Goal: Task Accomplishment & Management: Use online tool/utility

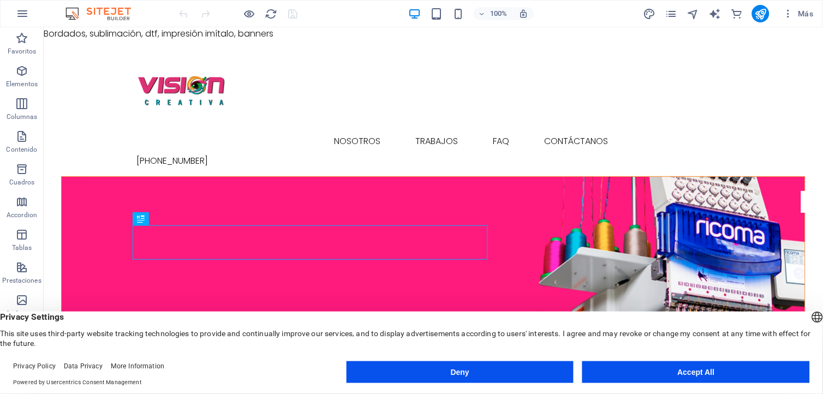
click at [653, 367] on button "Accept All" at bounding box center [696, 372] width 228 height 22
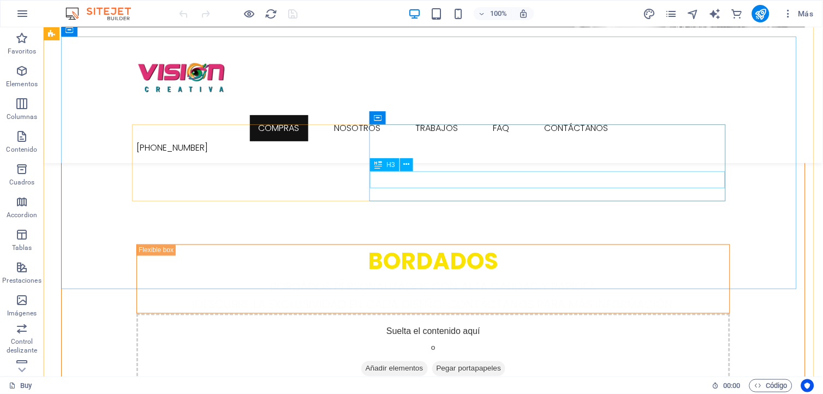
scroll to position [182, 0]
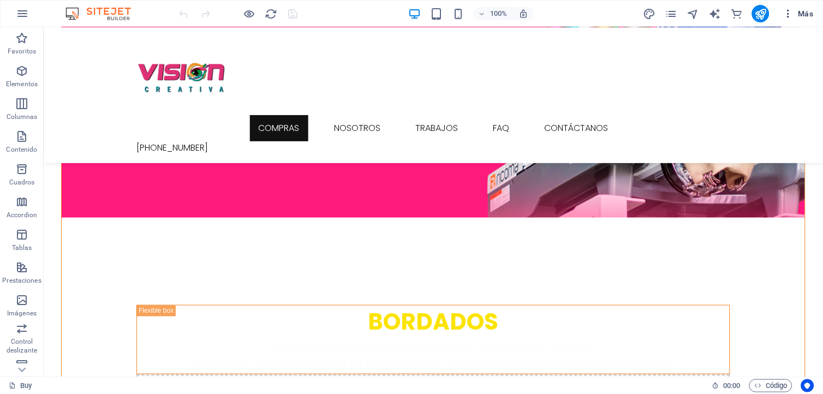
click at [797, 16] on span "Más" at bounding box center [797, 13] width 31 height 11
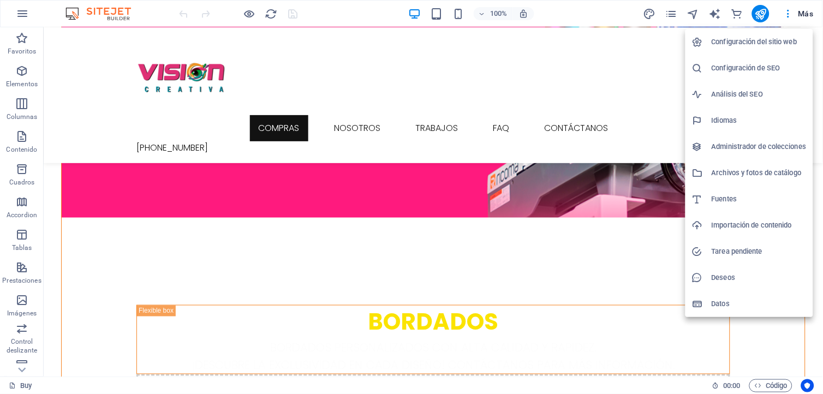
click at [789, 17] on div at bounding box center [411, 197] width 823 height 394
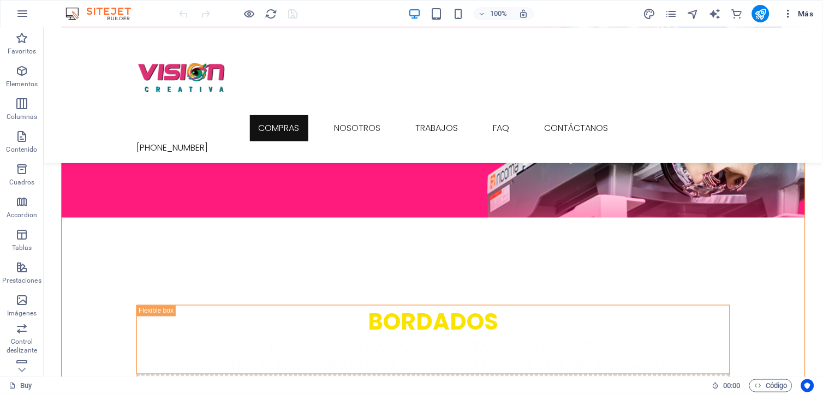
click at [788, 17] on icon "button" at bounding box center [787, 13] width 11 height 11
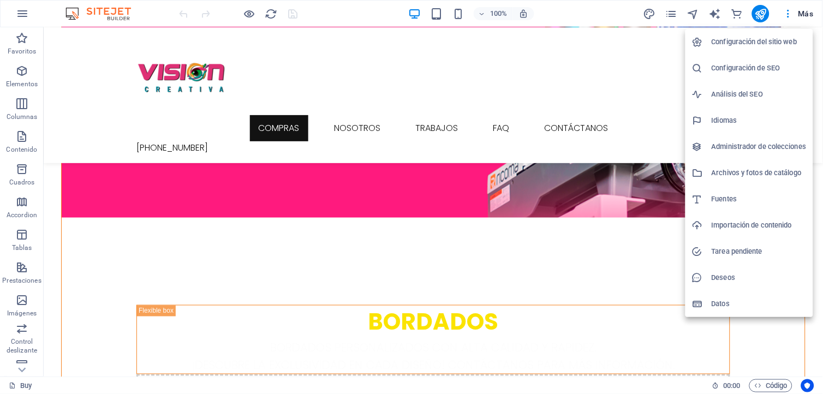
click at [759, 43] on h6 "Configuración del sitio web" at bounding box center [759, 41] width 95 height 13
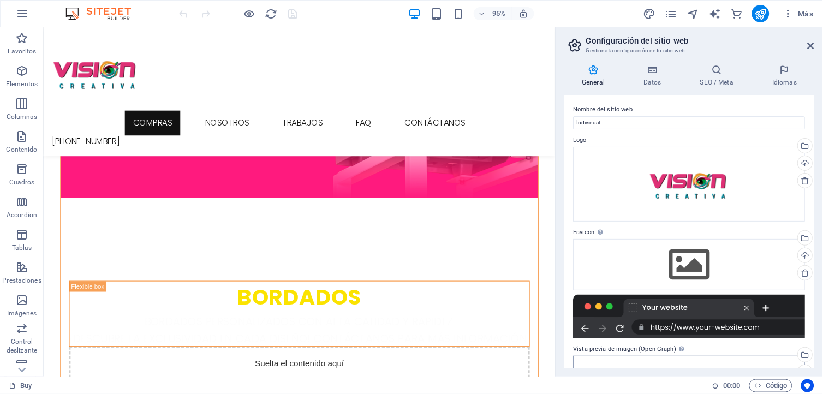
scroll to position [0, 0]
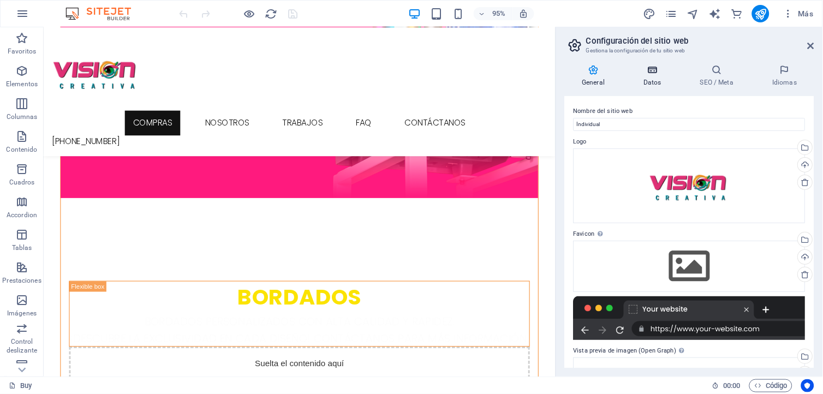
click at [659, 79] on h4 "Datos" at bounding box center [654, 75] width 57 height 23
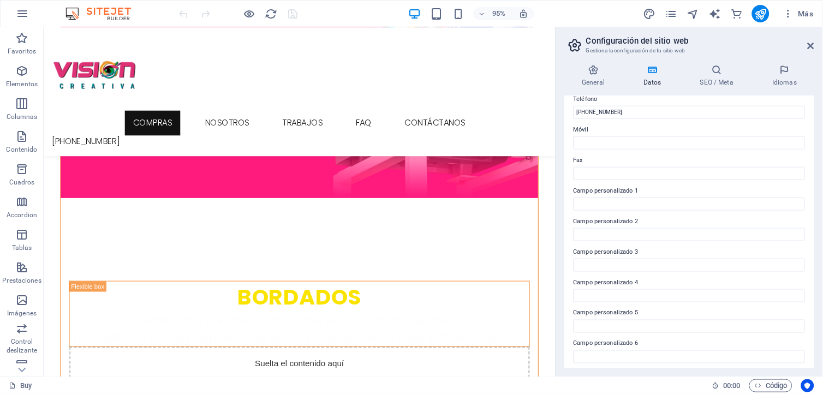
scroll to position [252, 0]
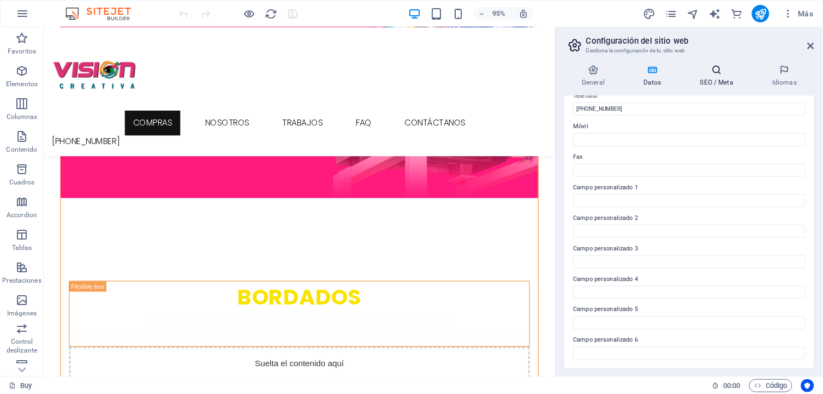
click at [707, 79] on h4 "SEO / Meta" at bounding box center [719, 75] width 72 height 23
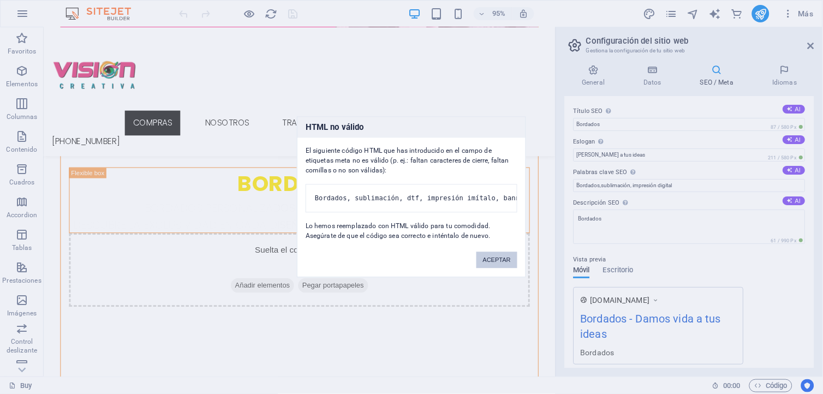
scroll to position [344, 0]
click at [495, 265] on button "ACEPTAR" at bounding box center [496, 260] width 41 height 16
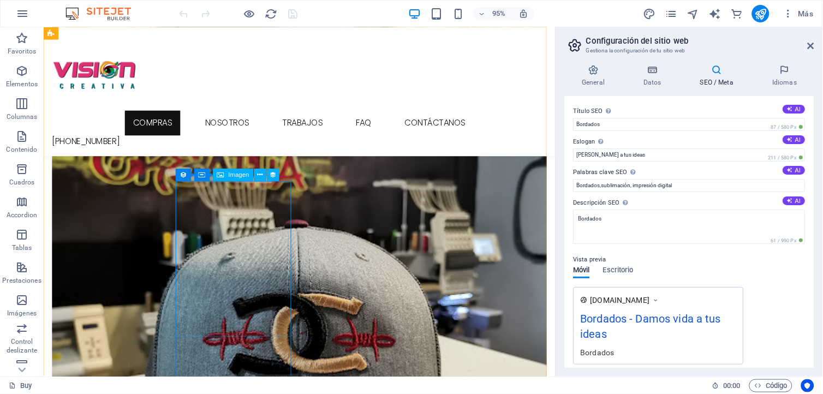
scroll to position [2970, 0]
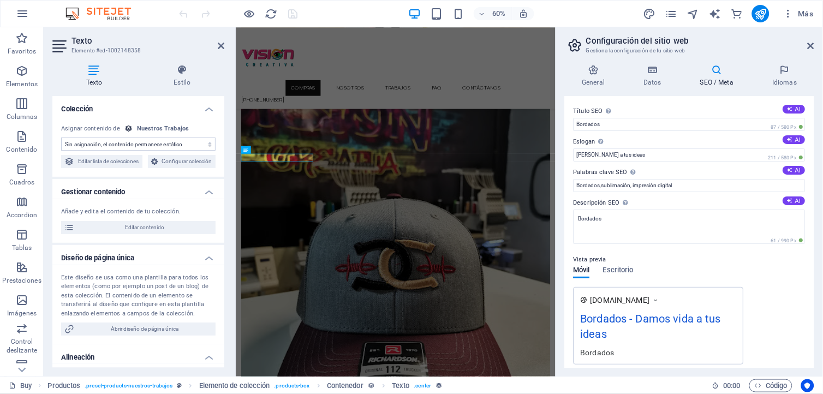
scroll to position [2954, 0]
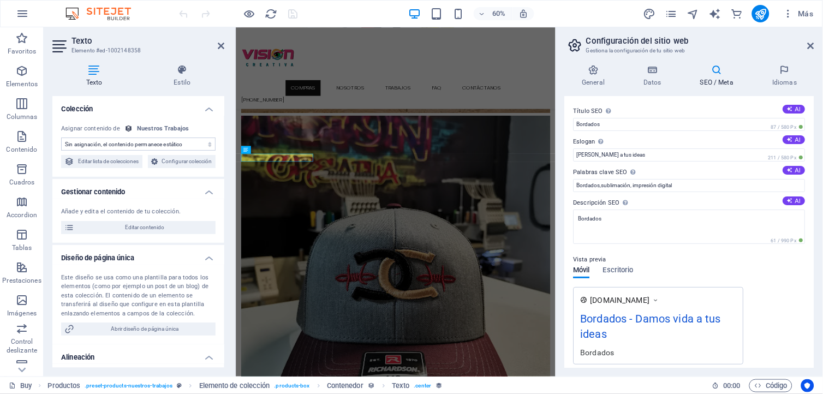
select select "price"
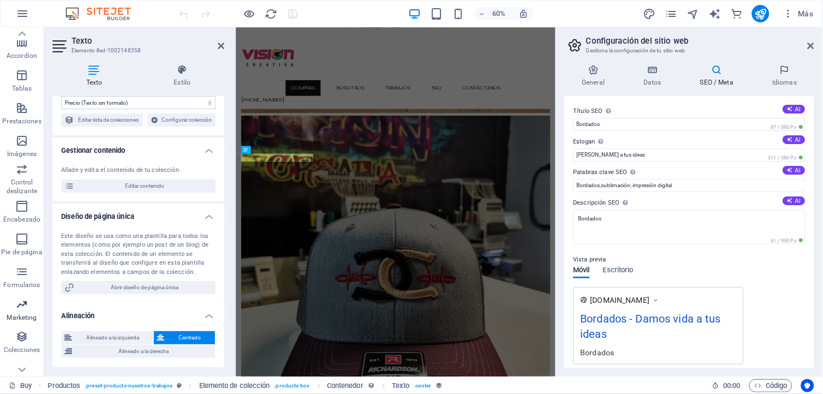
scroll to position [175, 0]
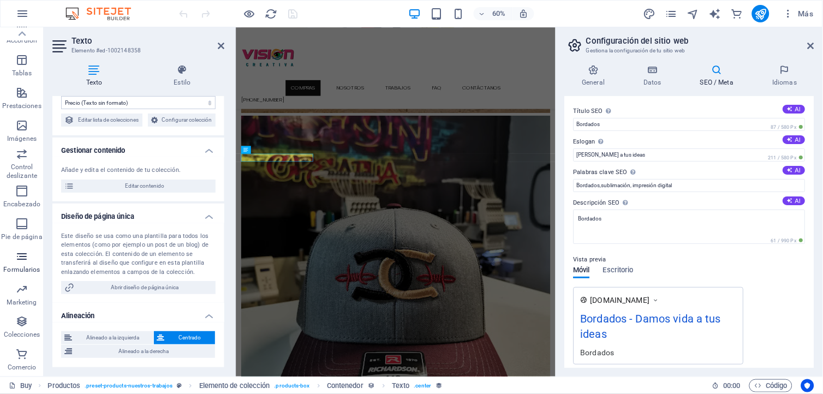
click at [23, 252] on icon "button" at bounding box center [21, 256] width 13 height 13
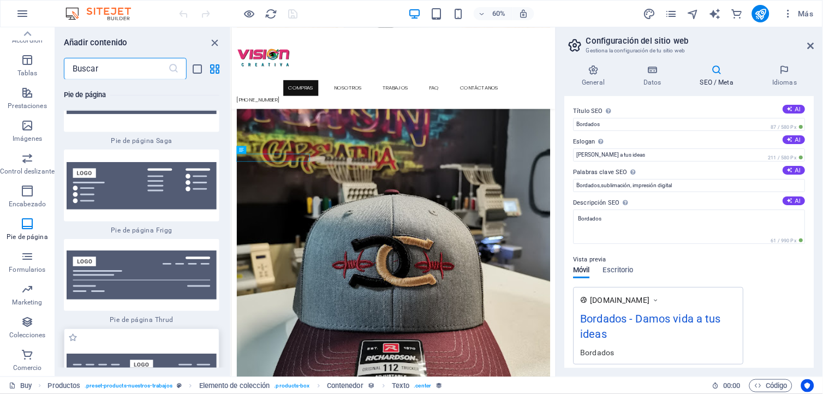
scroll to position [15813, 0]
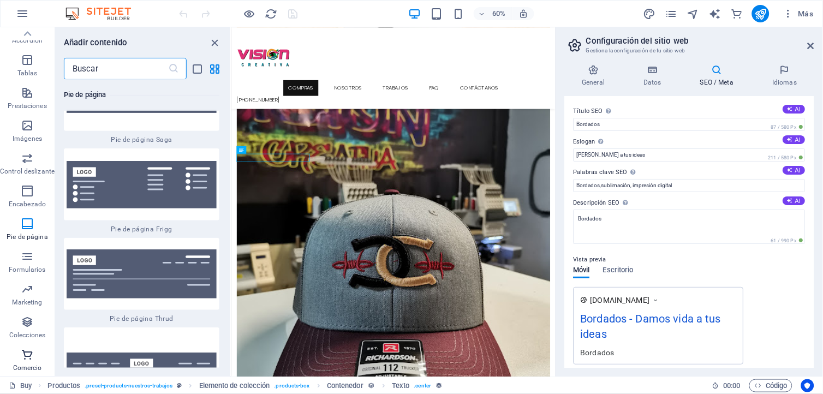
click at [19, 356] on span "Comercio" at bounding box center [27, 361] width 55 height 26
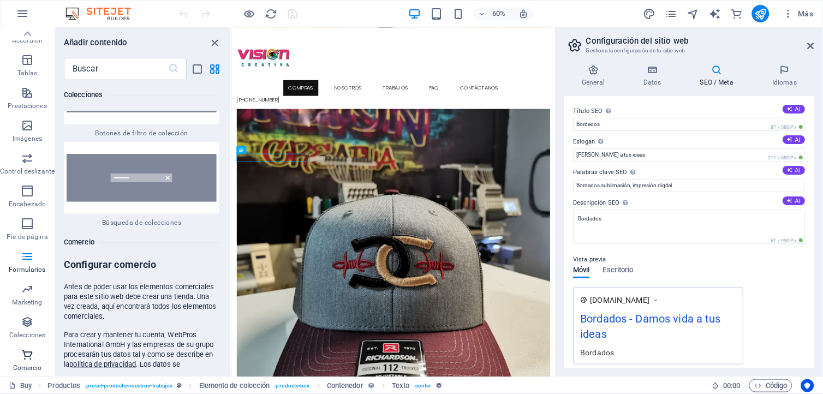
scroll to position [21297, 0]
click at [89, 388] on input "email" at bounding box center [115, 396] width 102 height 17
type input "[EMAIL_ADDRESS][DOMAIN_NAME]"
click at [184, 390] on span "Crear tienda" at bounding box center [194, 396] width 39 height 13
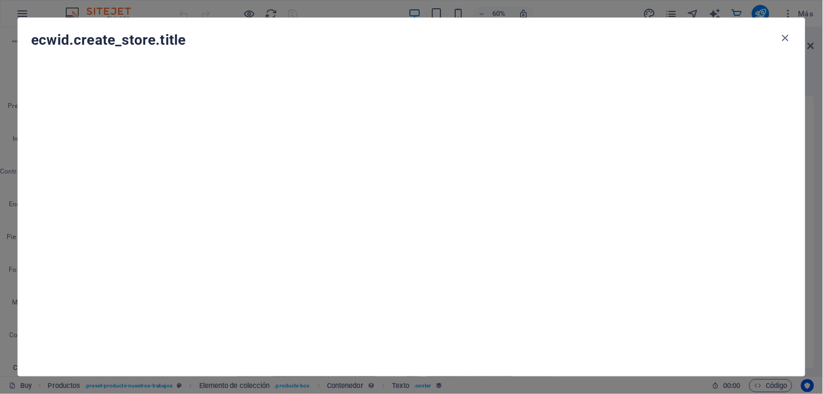
drag, startPoint x: 788, startPoint y: 33, endPoint x: 696, endPoint y: 62, distance: 96.6
click at [788, 33] on icon "button" at bounding box center [785, 38] width 13 height 13
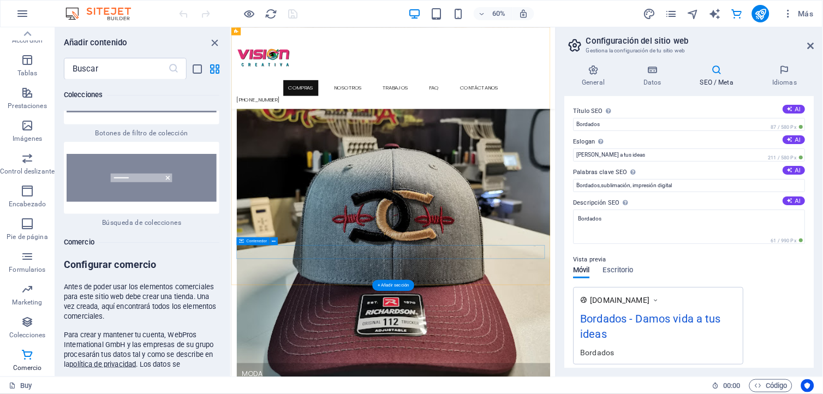
scroll to position [3037, 0]
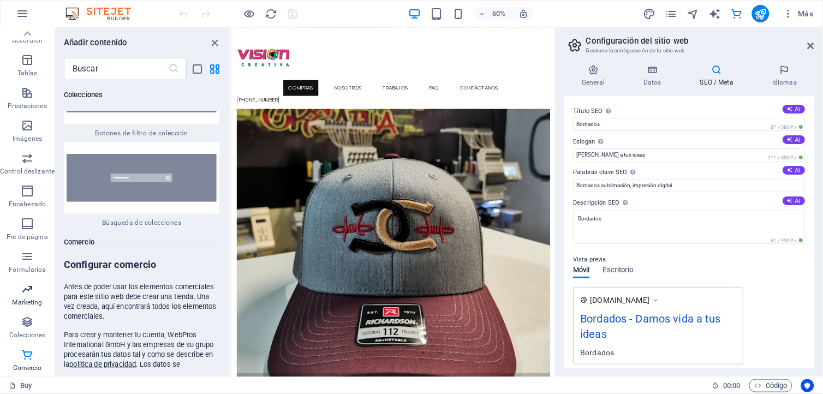
click at [32, 298] on p "Marketing" at bounding box center [28, 302] width 30 height 9
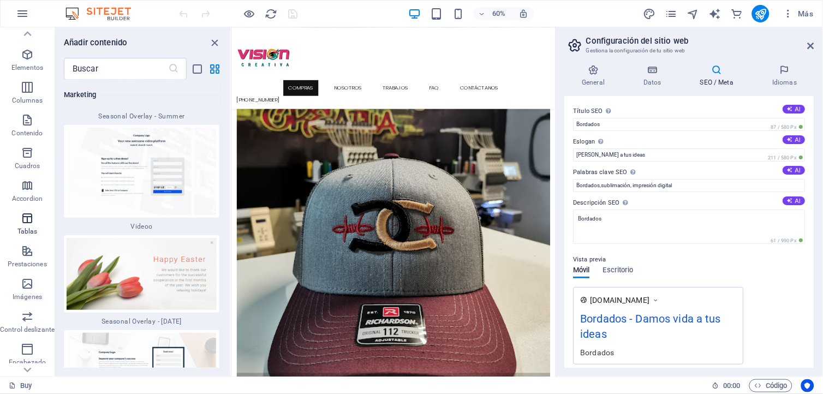
scroll to position [0, 0]
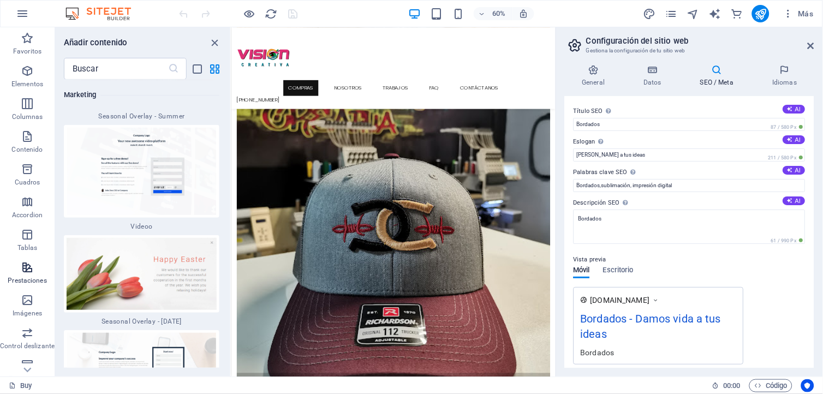
click at [28, 266] on icon "button" at bounding box center [27, 267] width 13 height 13
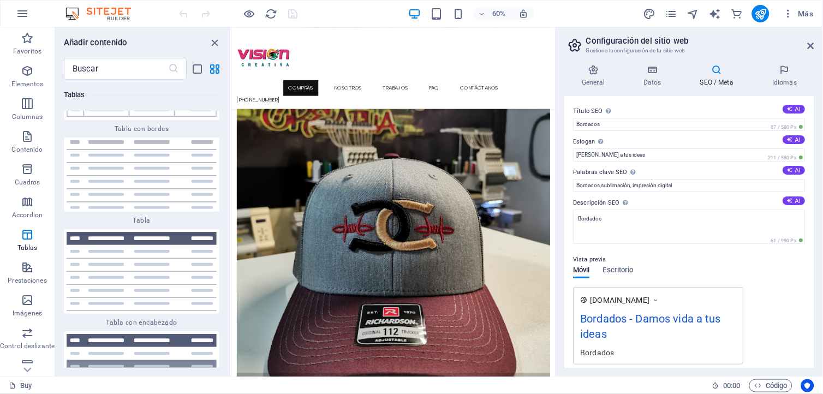
scroll to position [7820, 0]
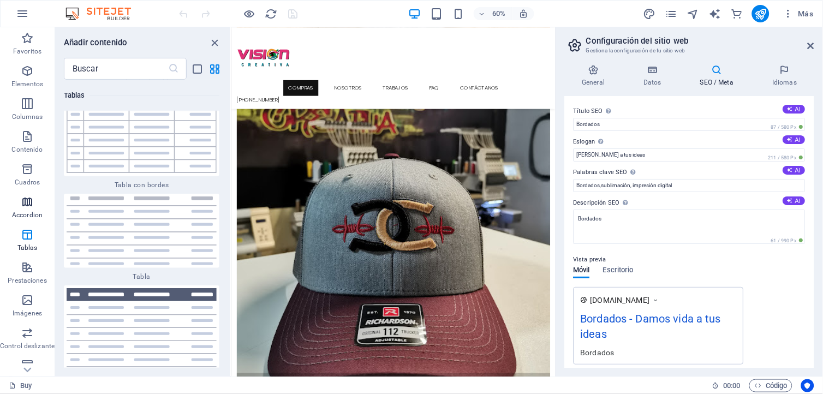
click at [28, 204] on icon "button" at bounding box center [27, 201] width 13 height 13
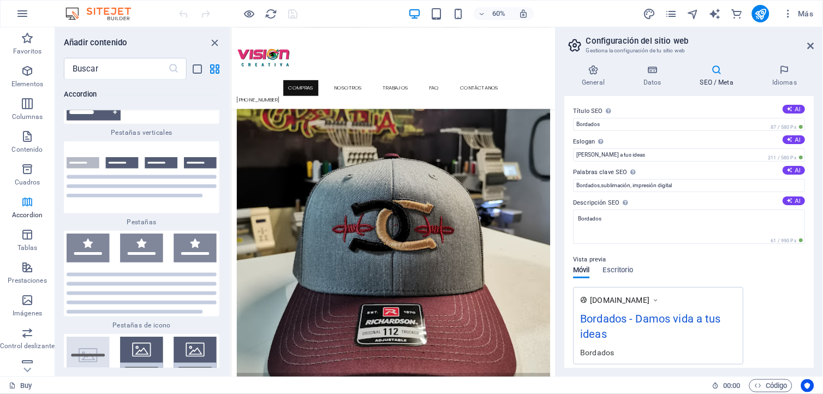
scroll to position [6733, 0]
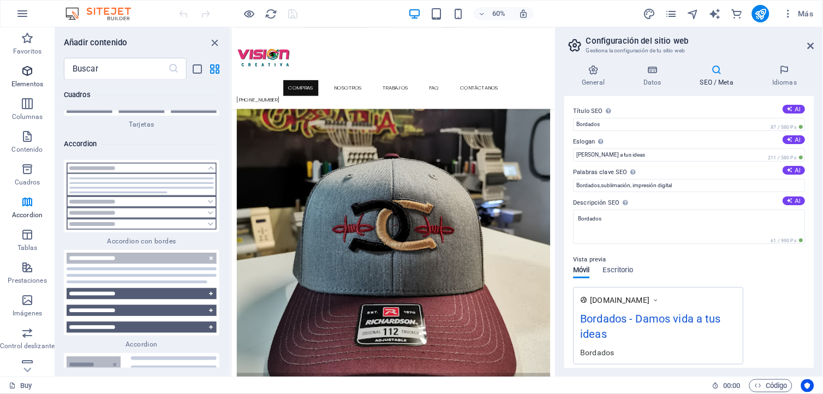
click at [19, 75] on span "Elementos" at bounding box center [27, 77] width 55 height 26
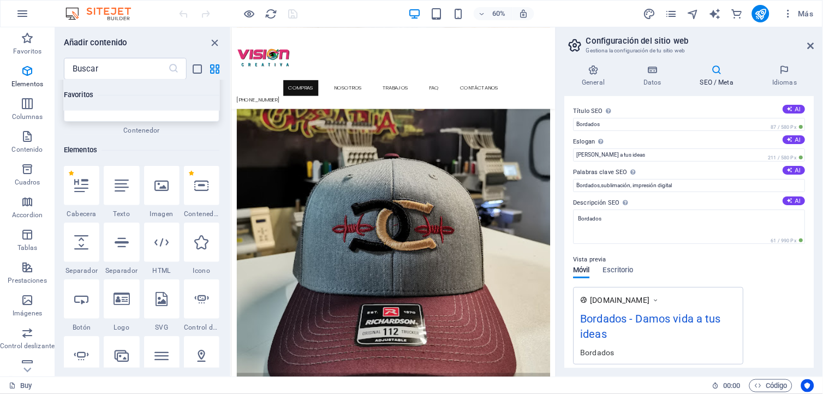
scroll to position [0, 0]
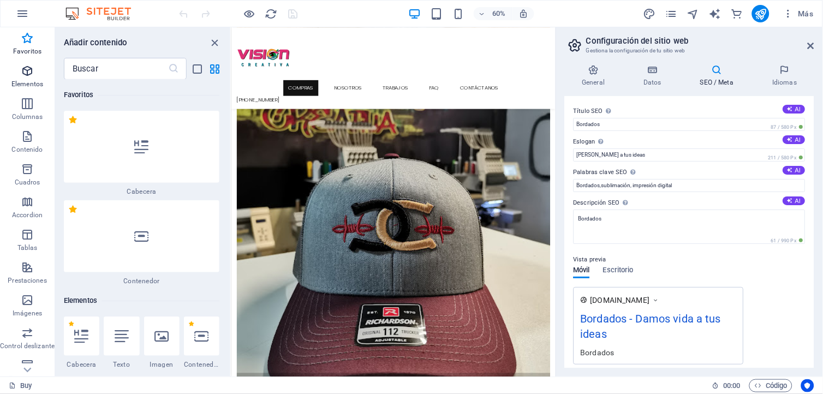
click at [23, 73] on icon "button" at bounding box center [27, 70] width 13 height 13
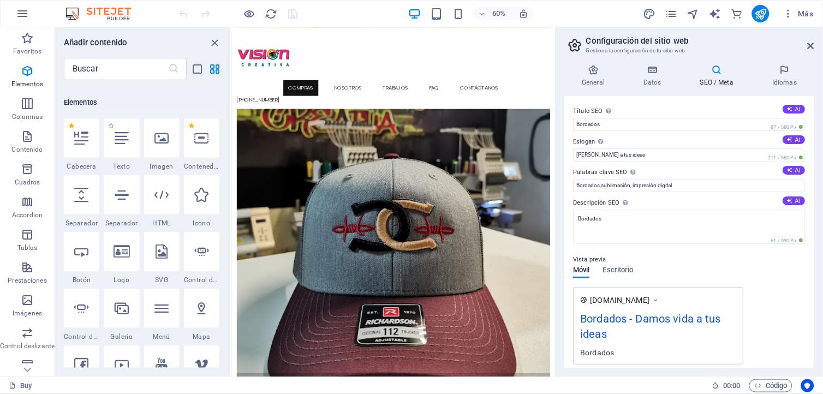
scroll to position [205, 0]
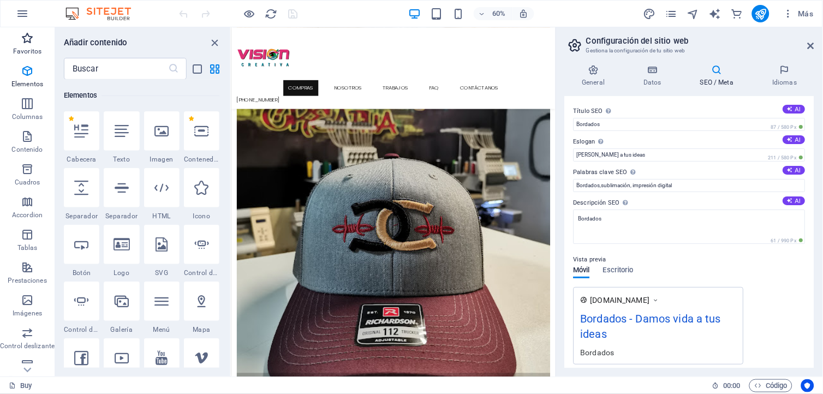
click at [24, 41] on icon "button" at bounding box center [27, 38] width 13 height 13
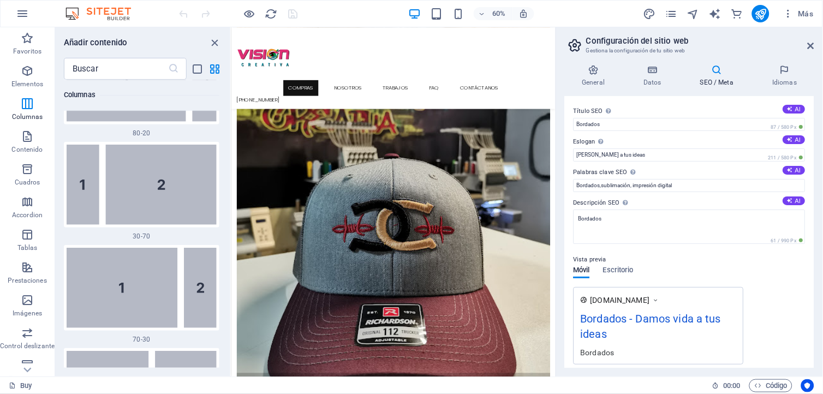
scroll to position [1515, 0]
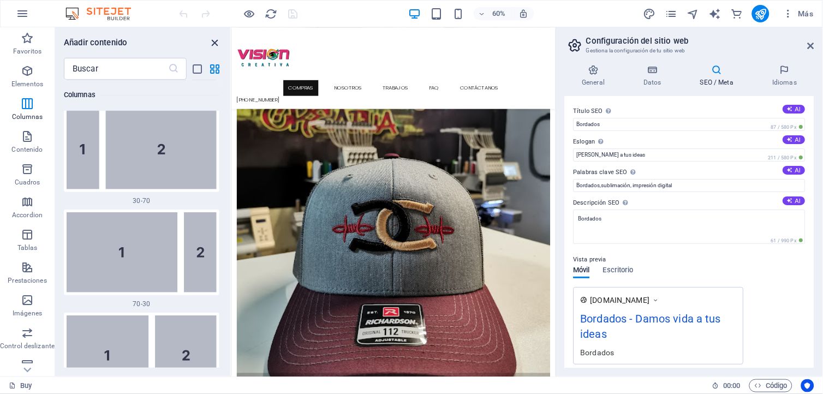
click at [213, 42] on icon "close panel" at bounding box center [215, 43] width 13 height 13
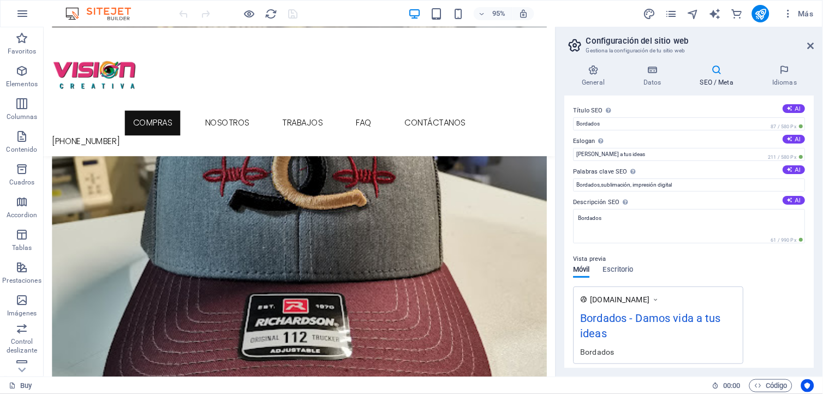
scroll to position [0, 0]
